Goal: Find specific page/section: Find specific page/section

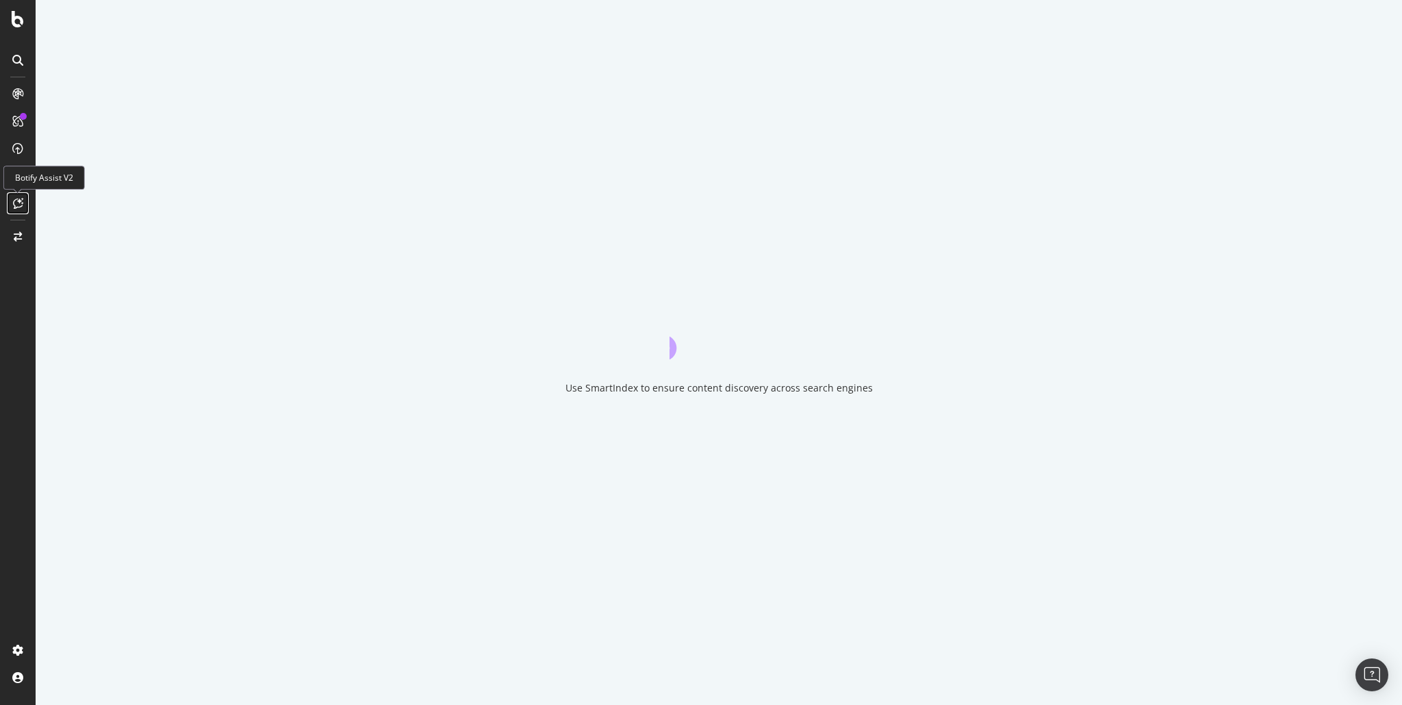
click at [23, 201] on div at bounding box center [18, 203] width 22 height 22
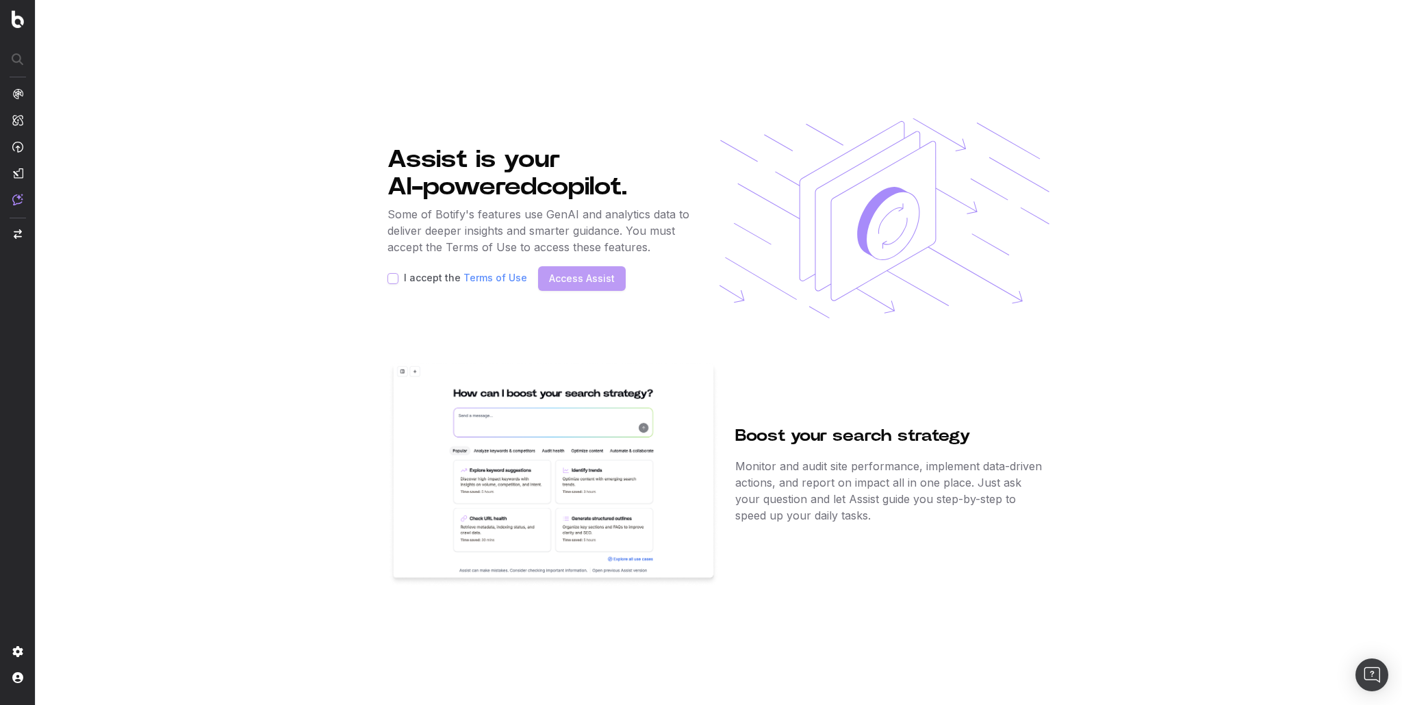
click at [242, 454] on section "Assist is your AI-powered copilot. Some of Botify's features use GenAI and anal…" at bounding box center [719, 352] width 1366 height 705
